Goal: Task Accomplishment & Management: Manage account settings

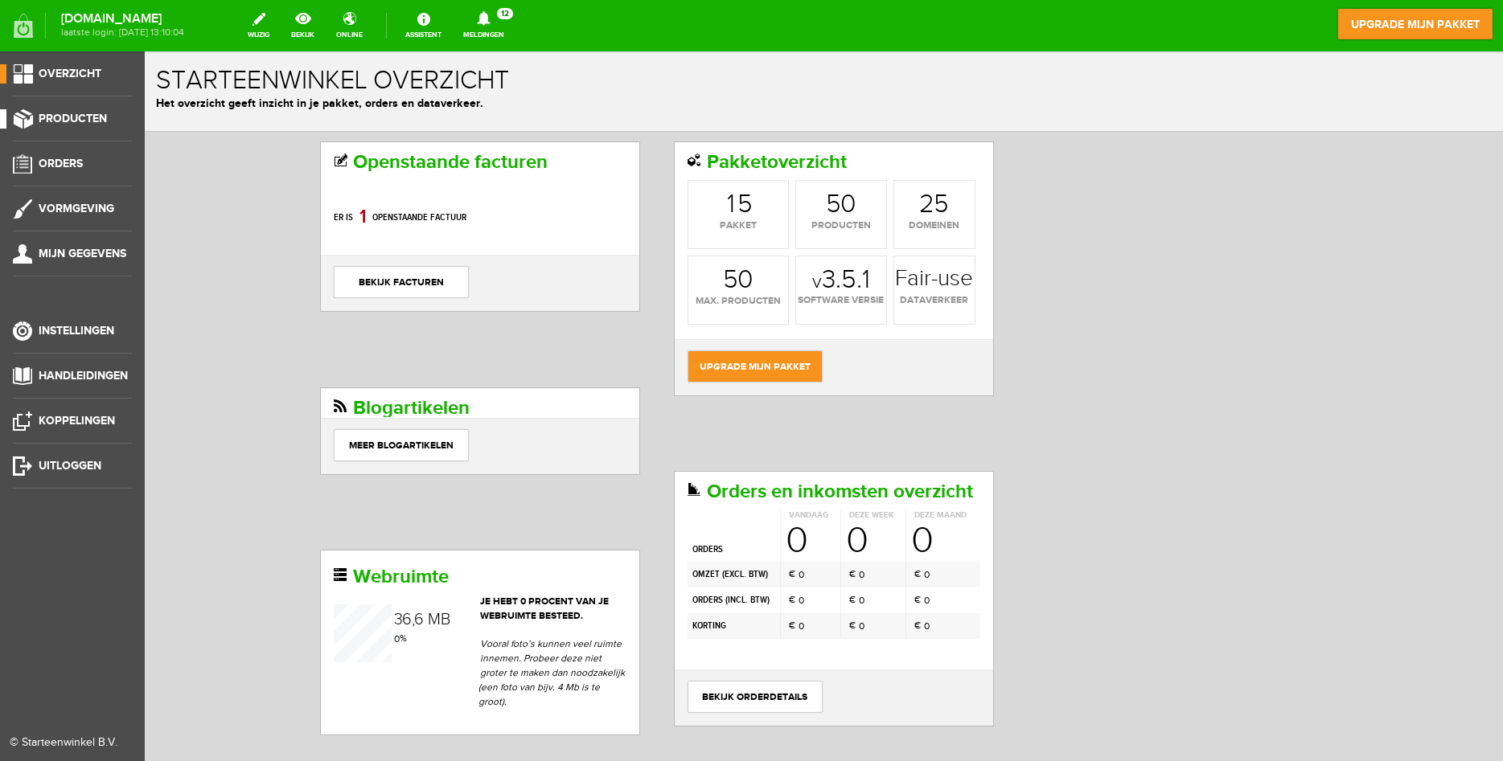
click at [54, 109] on ul "Overzicht Producten Orders Vormgeving Mijn gegevens Instellingen Handleidingen …" at bounding box center [72, 431] width 145 height 761
click at [65, 116] on span "Producten" at bounding box center [73, 119] width 68 height 14
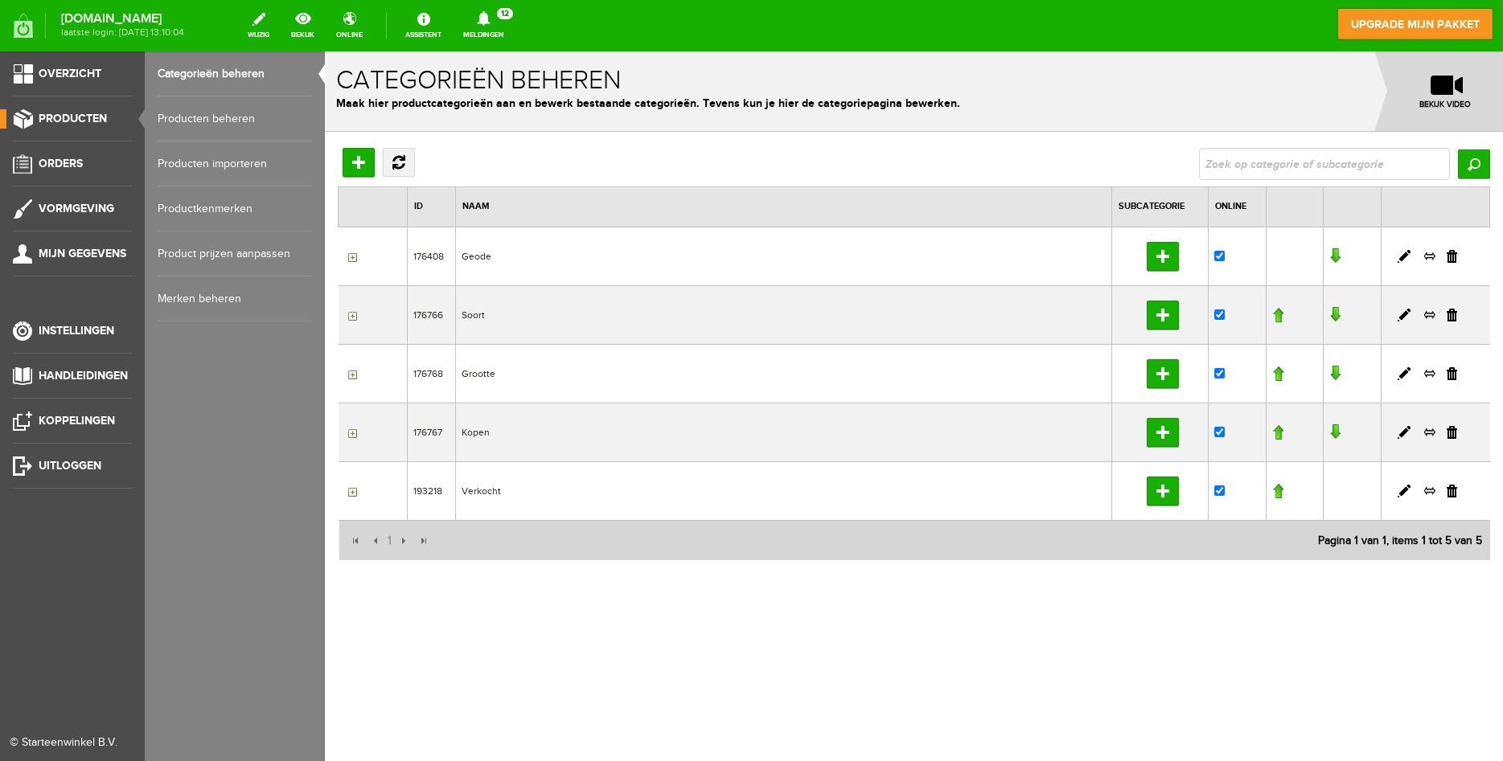
click at [233, 121] on link "Producten beheren" at bounding box center [235, 118] width 154 height 45
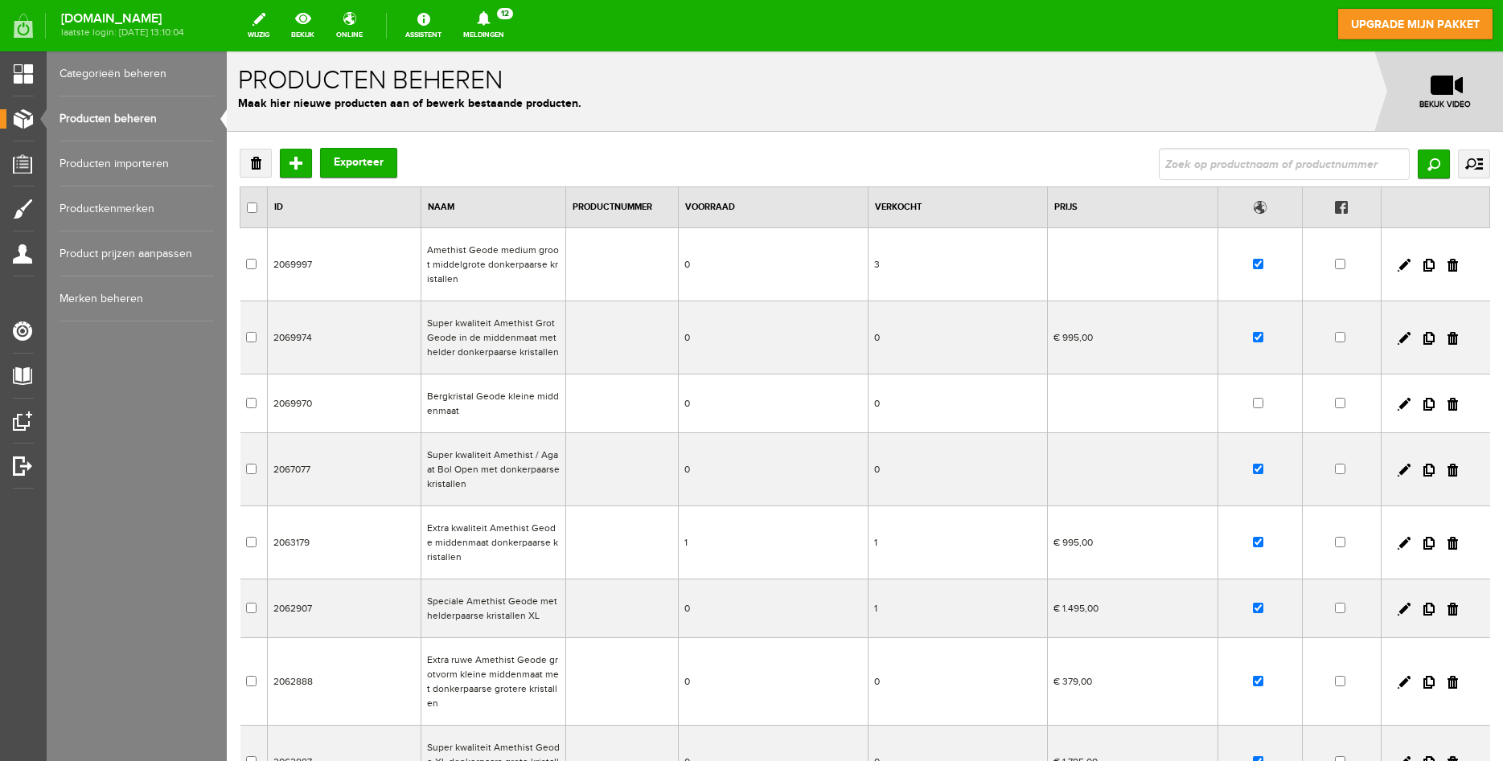
click at [511, 346] on td "Super kwaliteit Amethist Grot Geode in de middenmaat met helder donkerpaarse kr…" at bounding box center [493, 338] width 145 height 73
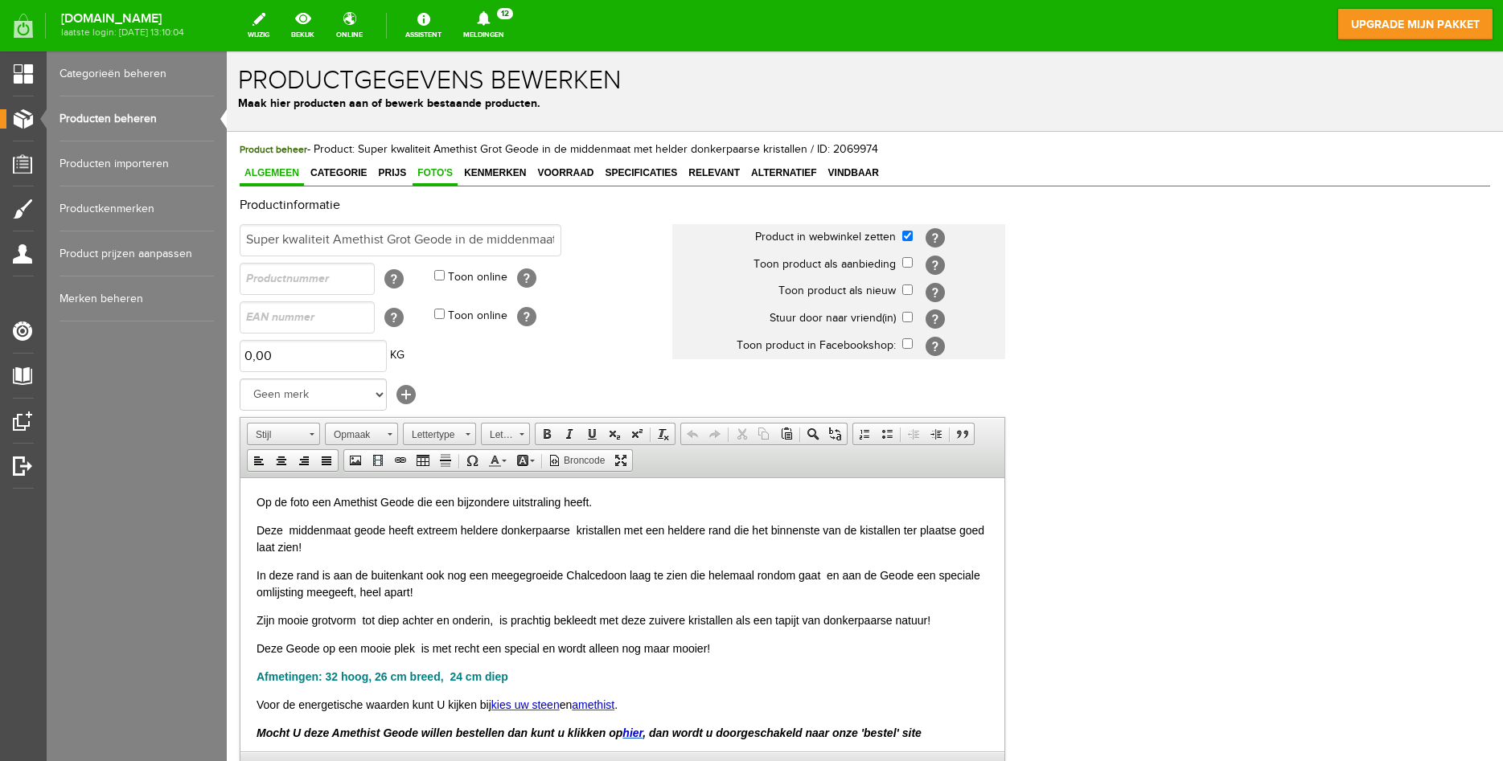
click at [434, 173] on span "Foto's" at bounding box center [435, 172] width 45 height 11
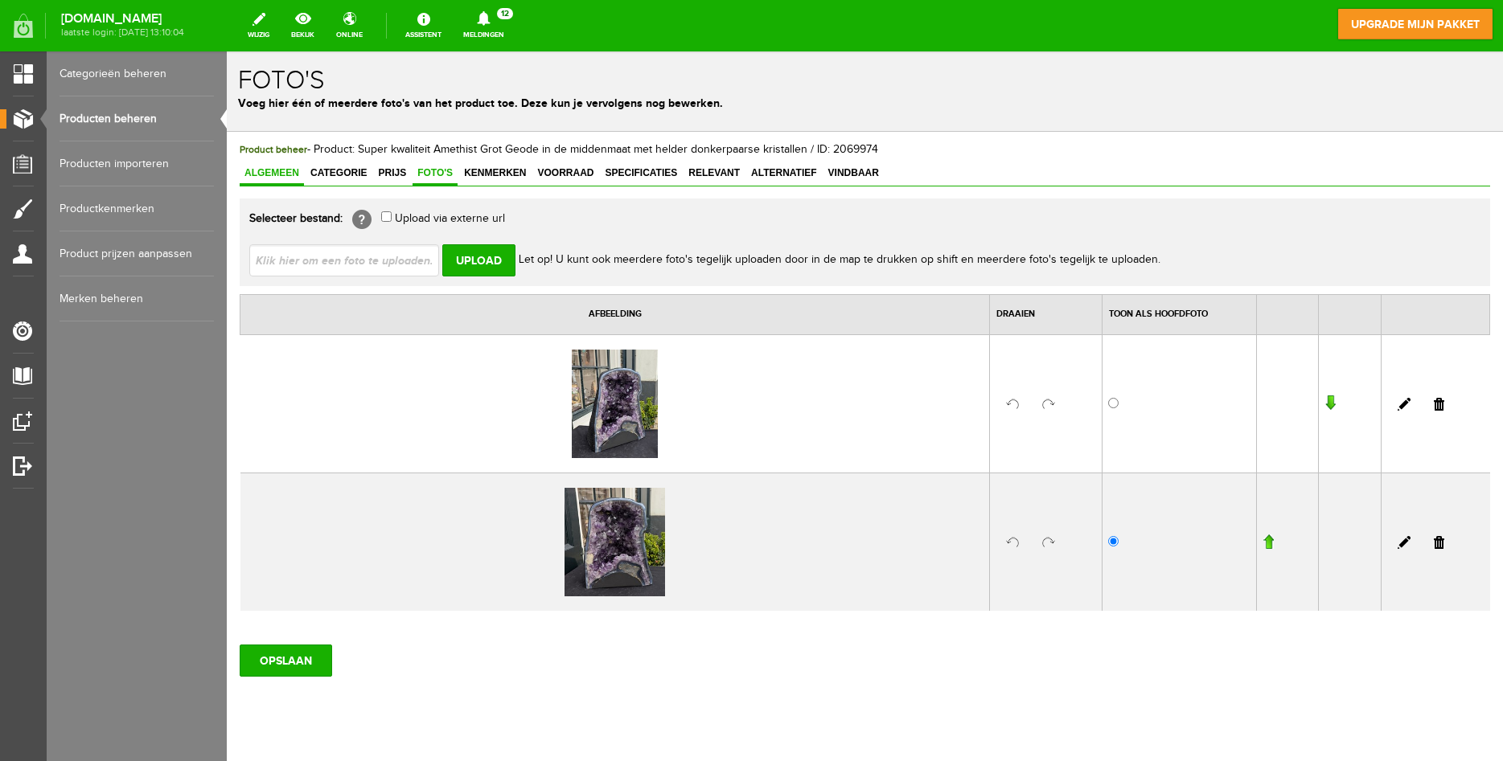
click at [270, 172] on span "Algemeen" at bounding box center [272, 172] width 64 height 11
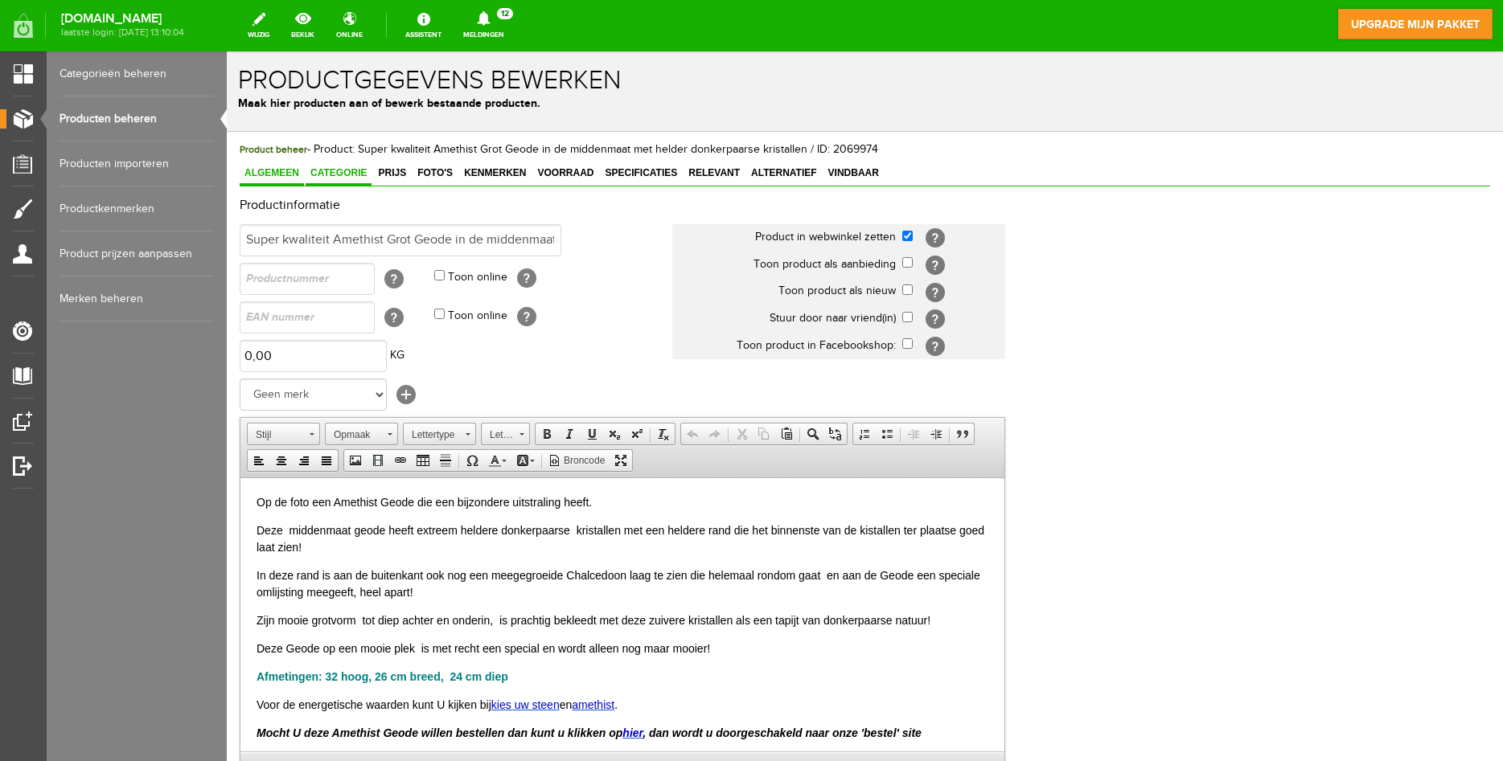
click at [343, 174] on span "Categorie" at bounding box center [339, 172] width 66 height 11
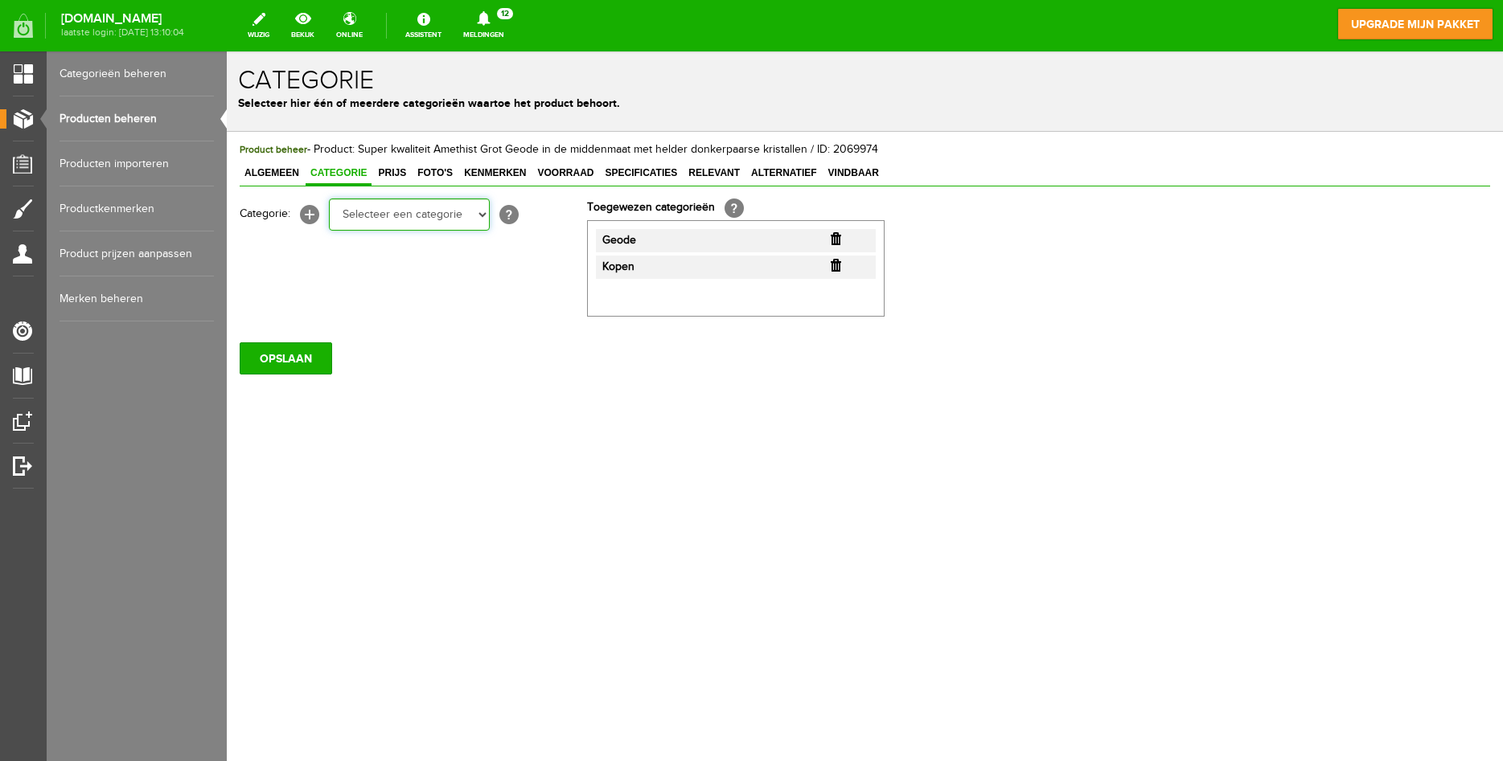
click at [329, 199] on select "Selecteer een categorie Geode Soort Grootte Kopen Verkocht" at bounding box center [409, 215] width 161 height 32
click option "Verkocht" at bounding box center [227, 51] width 0 height 0
click at [835, 269] on input "button" at bounding box center [836, 265] width 10 height 13
click at [289, 358] on input "OPSLAAN" at bounding box center [286, 359] width 92 height 32
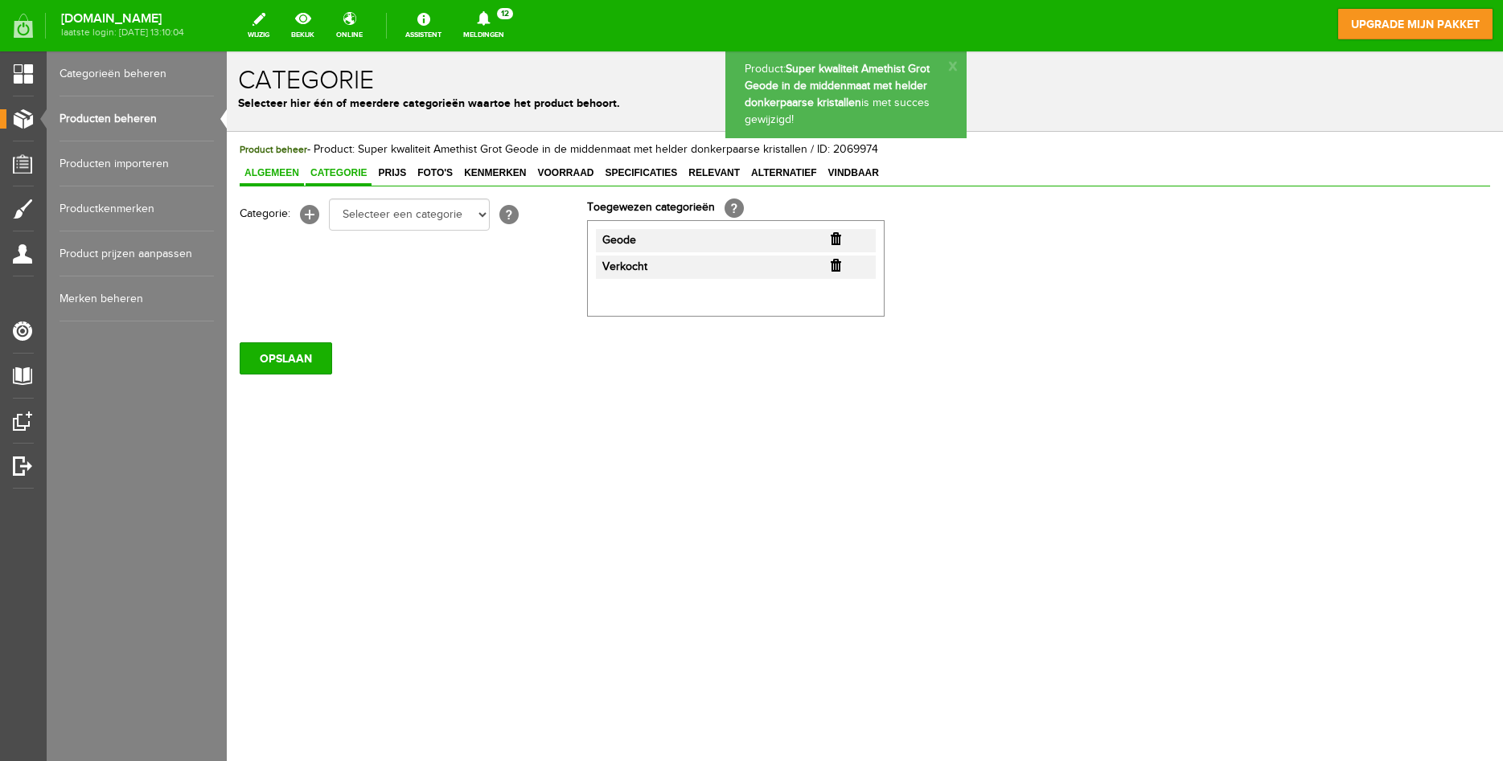
click at [265, 170] on span "Algemeen" at bounding box center [272, 172] width 64 height 11
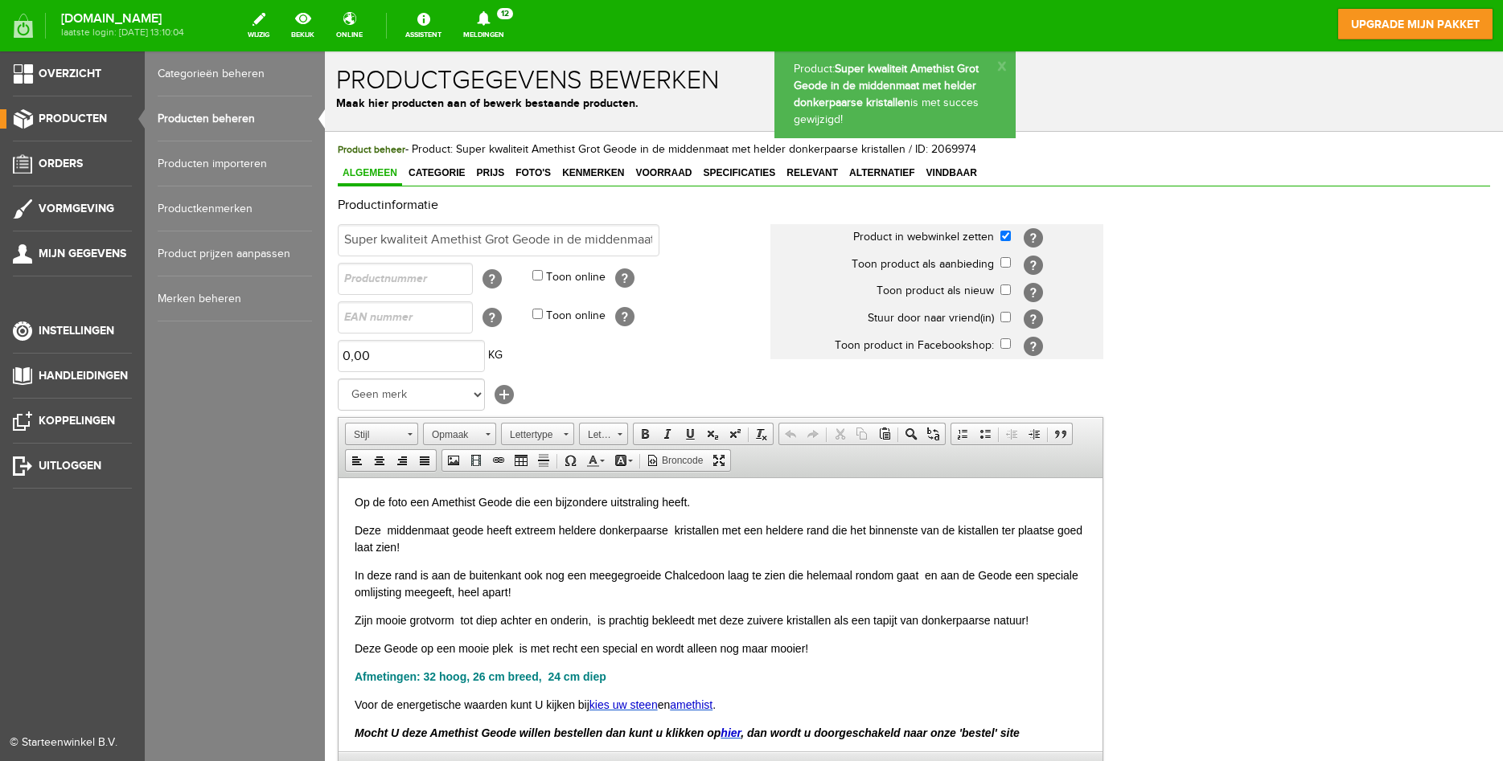
click at [248, 116] on link "Producten beheren" at bounding box center [235, 118] width 154 height 45
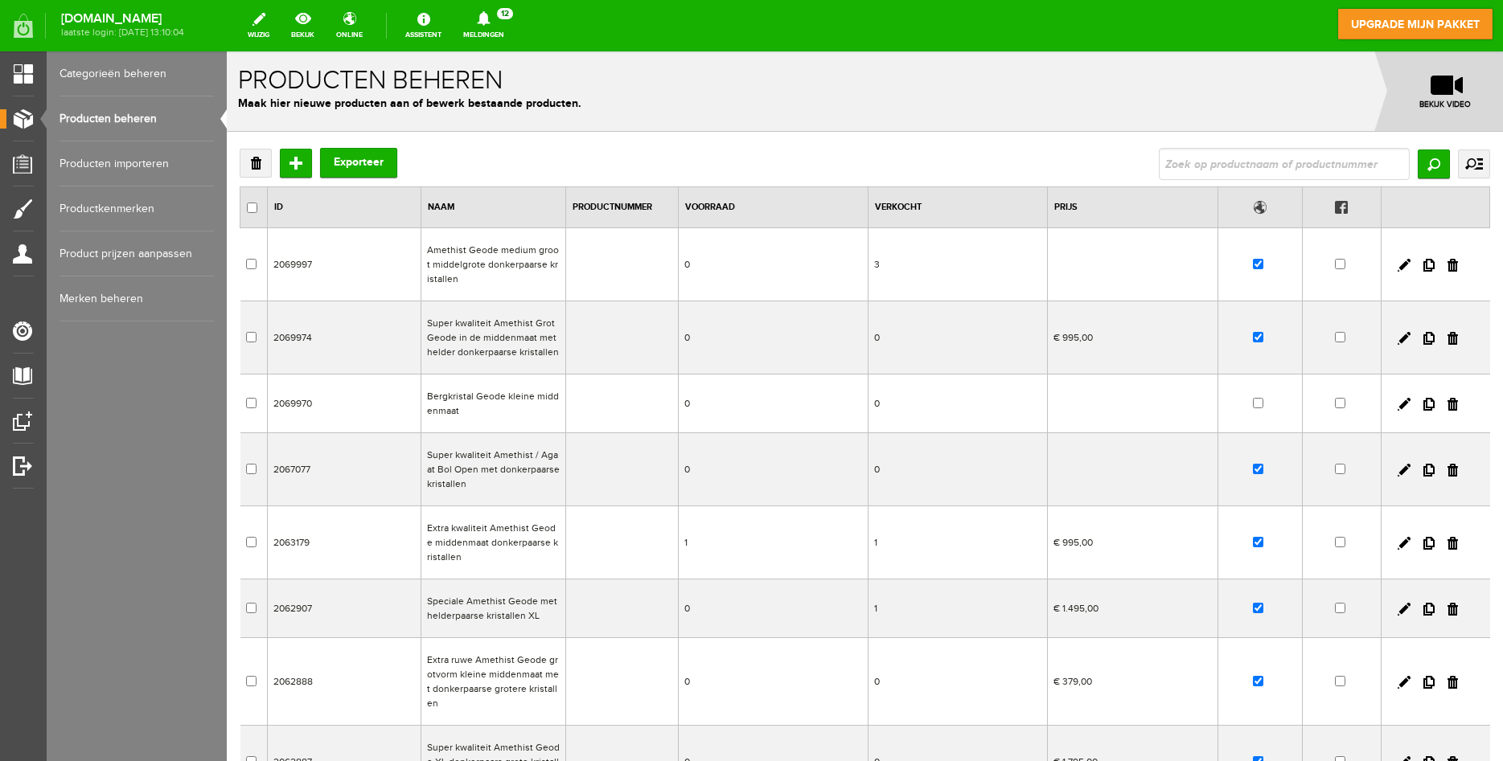
click at [488, 538] on td "Extra kwaliteit Amethist Geode middenmaat donkerpaarse kristallen" at bounding box center [493, 543] width 145 height 73
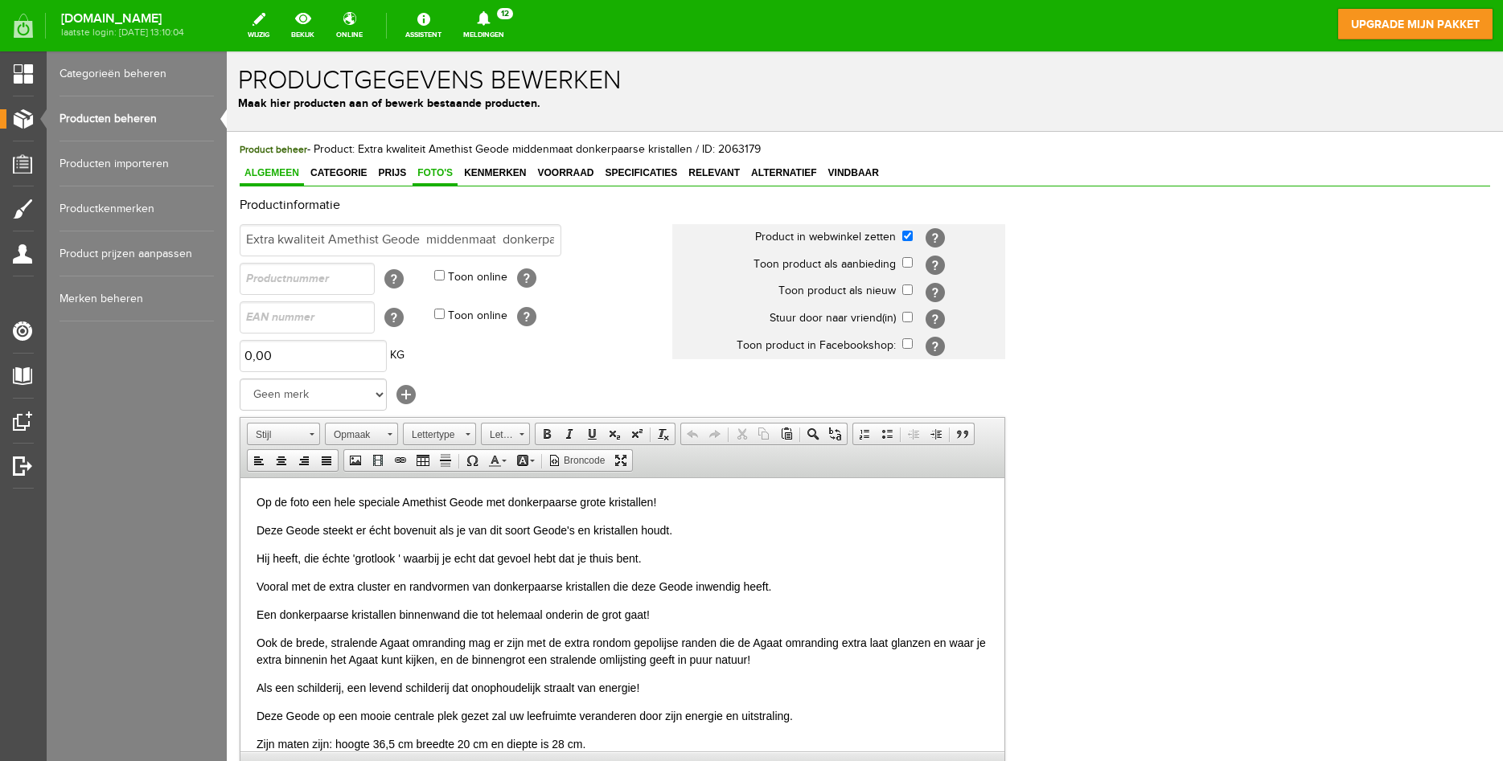
click at [443, 176] on span "Foto's" at bounding box center [435, 172] width 45 height 11
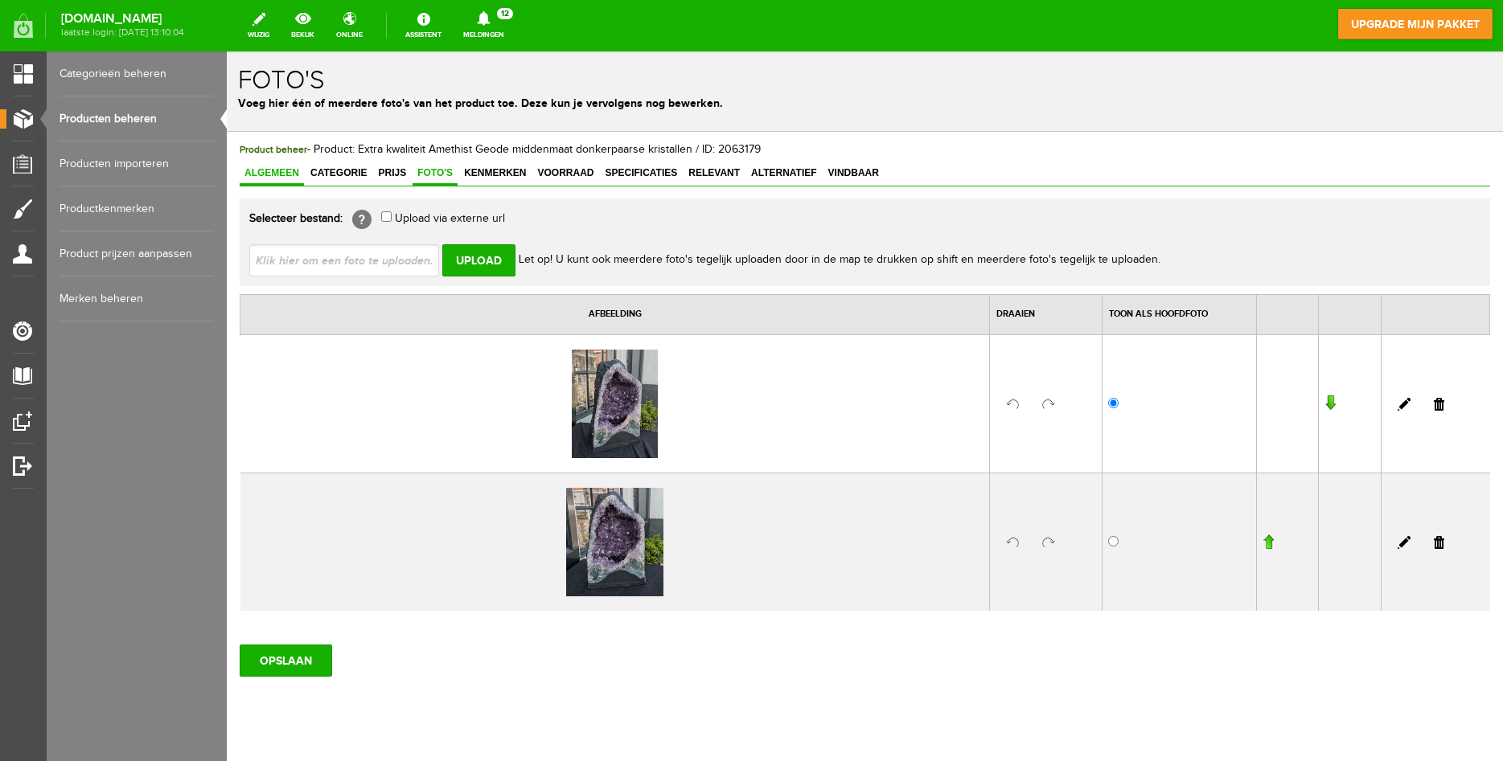
click at [276, 173] on span "Algemeen" at bounding box center [272, 172] width 64 height 11
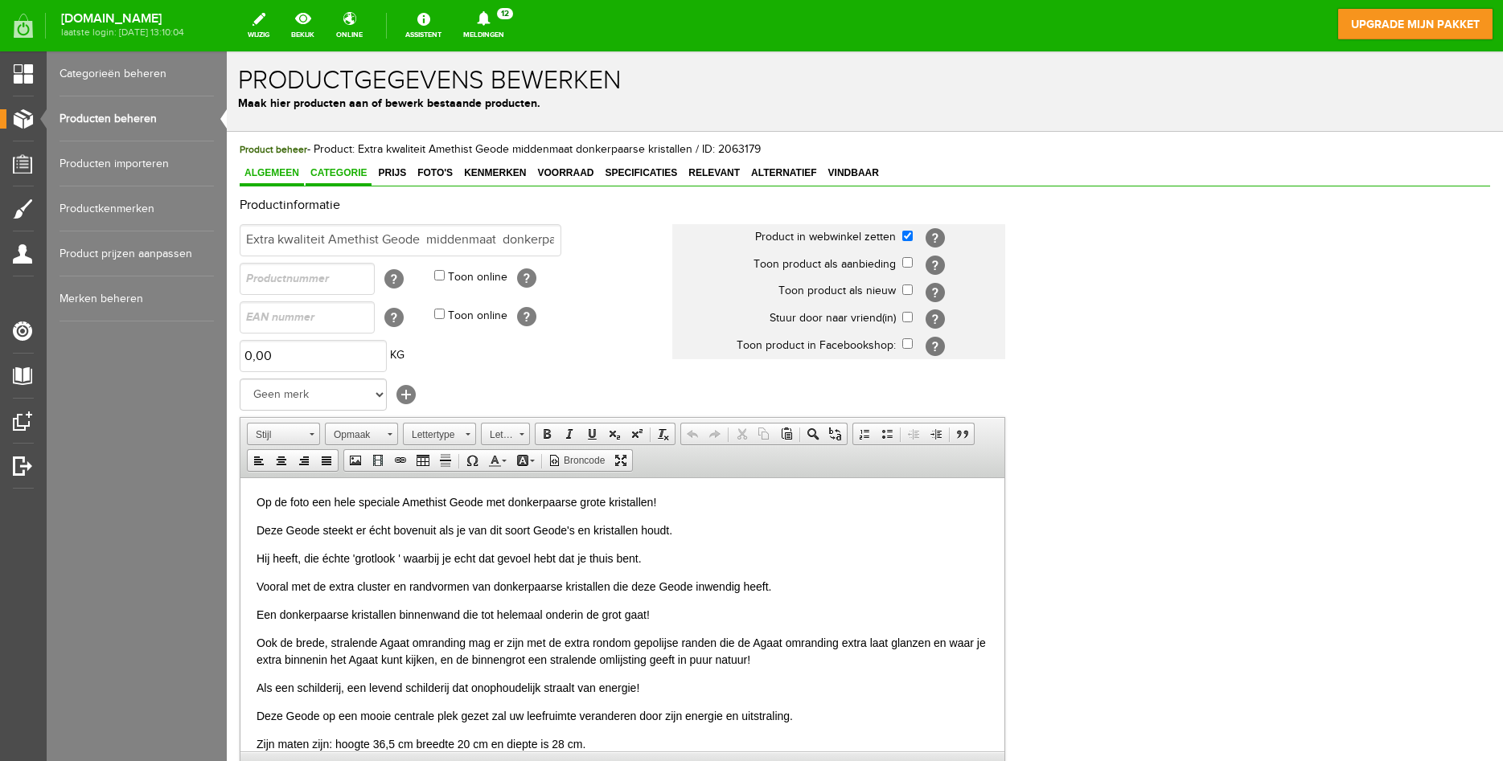
click at [331, 168] on span "Categorie" at bounding box center [339, 172] width 66 height 11
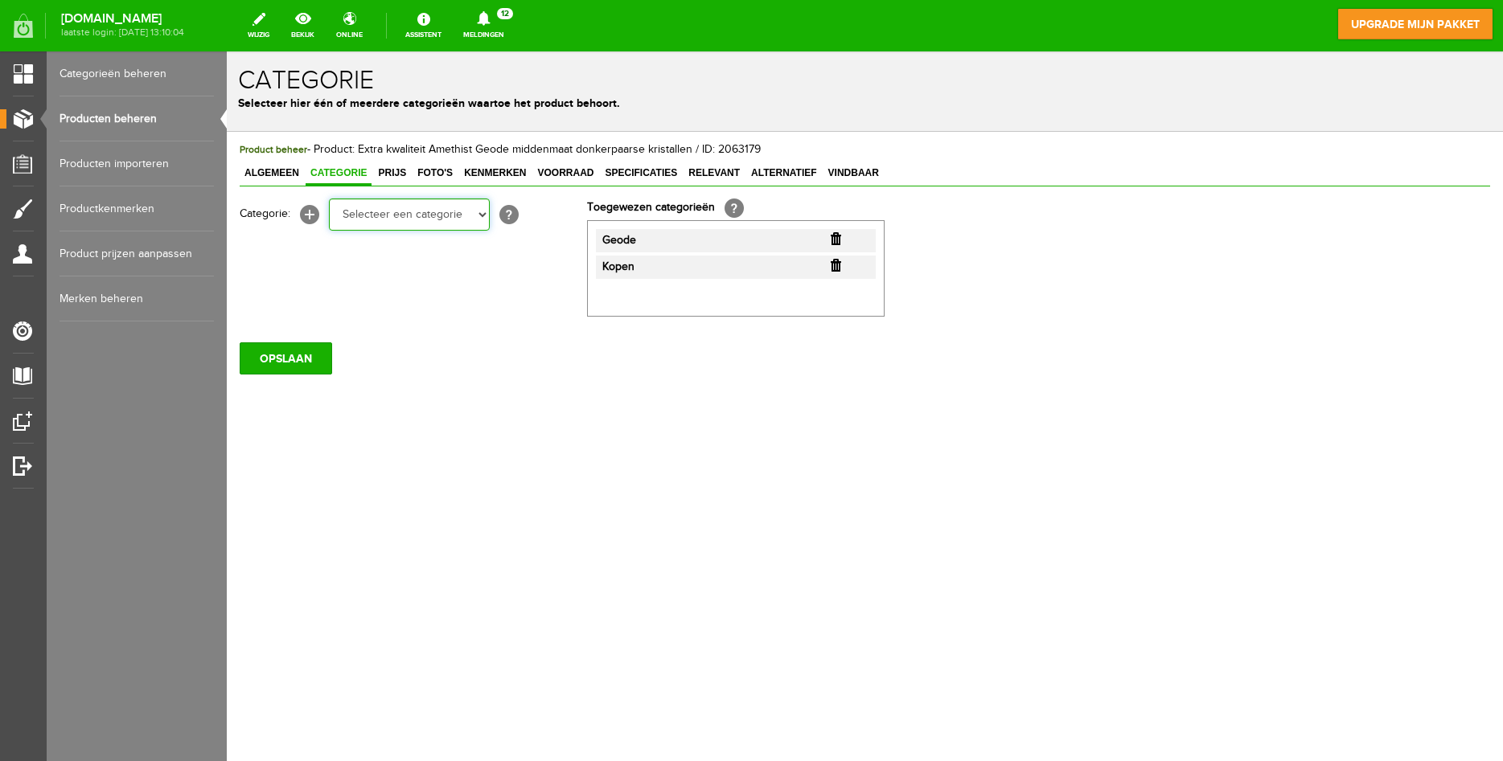
click at [329, 199] on select "Selecteer een categorie Geode Soort Grootte Kopen Verkocht" at bounding box center [409, 215] width 161 height 32
select select "193218"
click option "Verkocht" at bounding box center [227, 51] width 0 height 0
click at [833, 265] on input "button" at bounding box center [836, 265] width 10 height 13
click at [271, 359] on input "OPSLAAN" at bounding box center [286, 359] width 92 height 32
